Goal: Transaction & Acquisition: Book appointment/travel/reservation

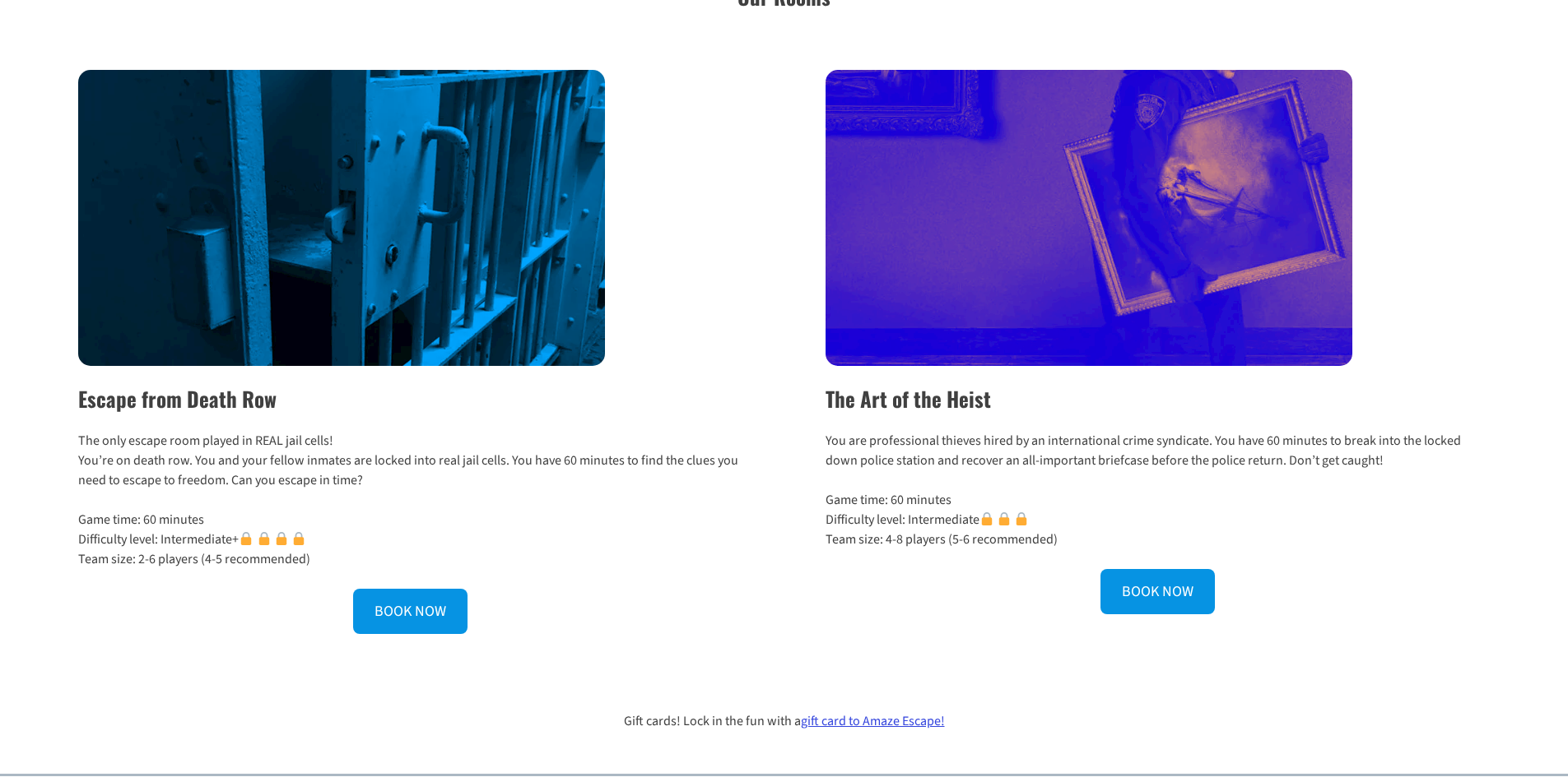
scroll to position [516, 0]
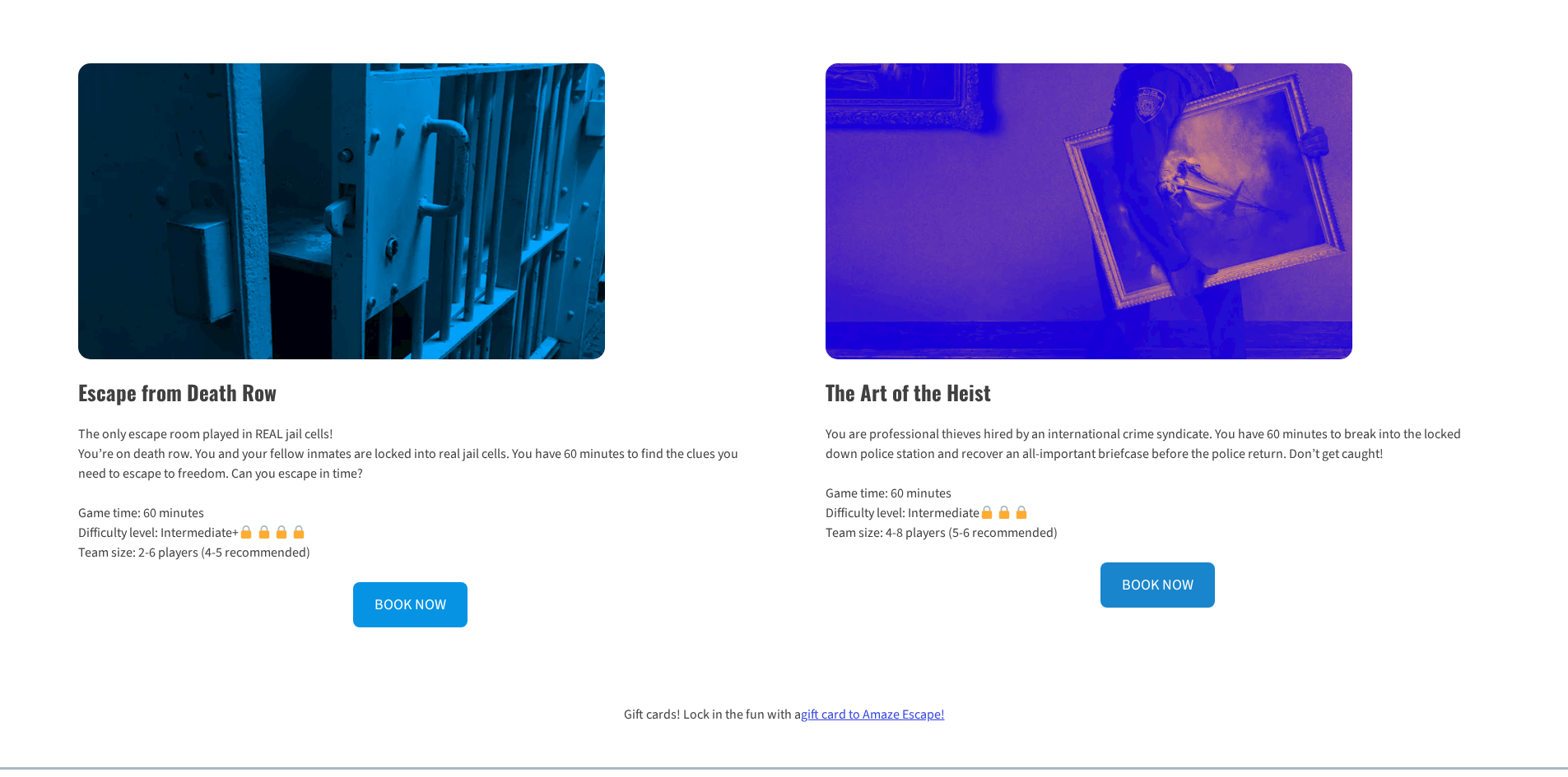
click at [1136, 583] on link "BOOK NOW" at bounding box center [1158, 584] width 114 height 45
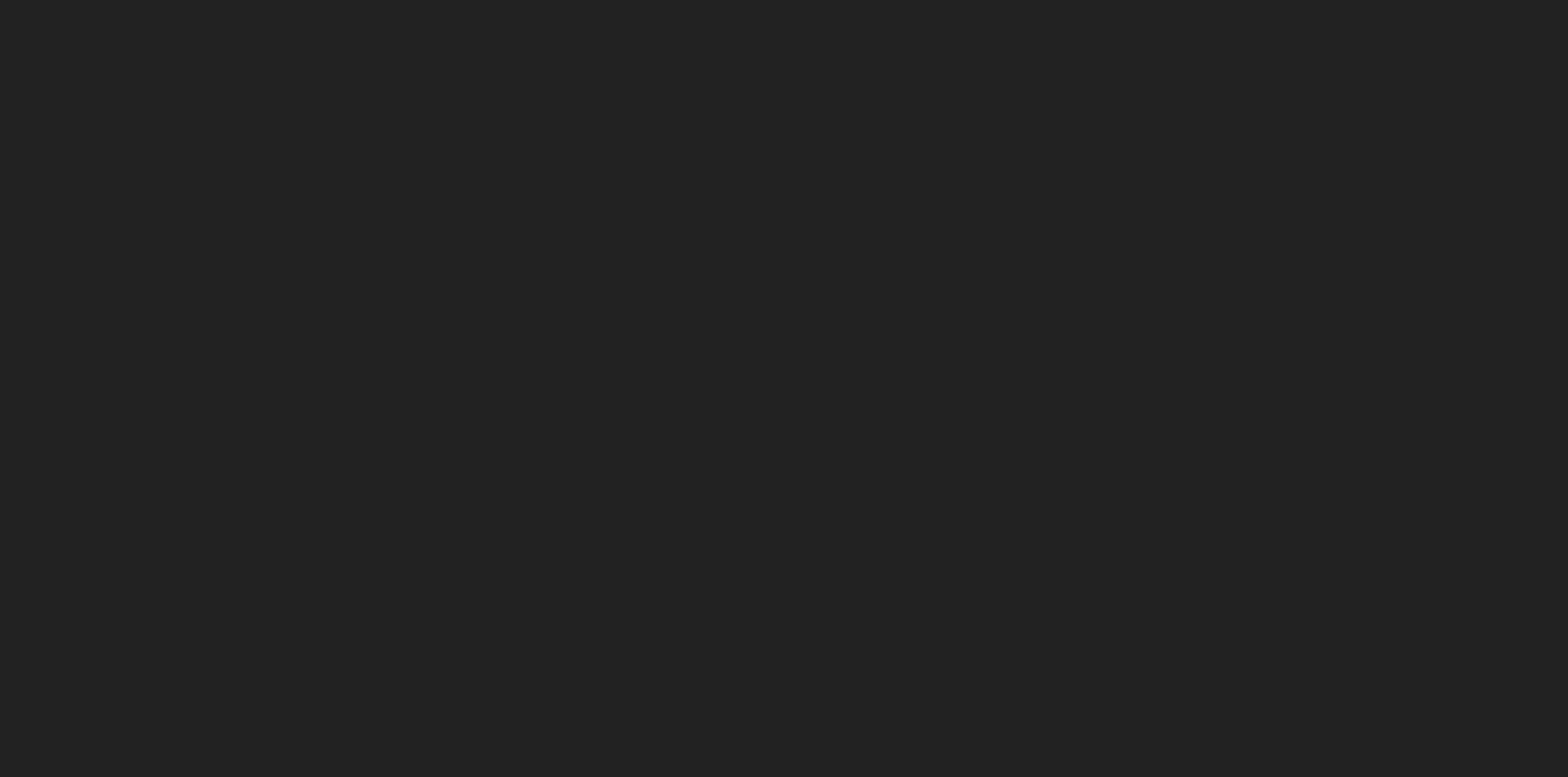
scroll to position [285, 0]
click at [505, 572] on div at bounding box center [784, 129] width 1502 height 1234
